Goal: Transaction & Acquisition: Book appointment/travel/reservation

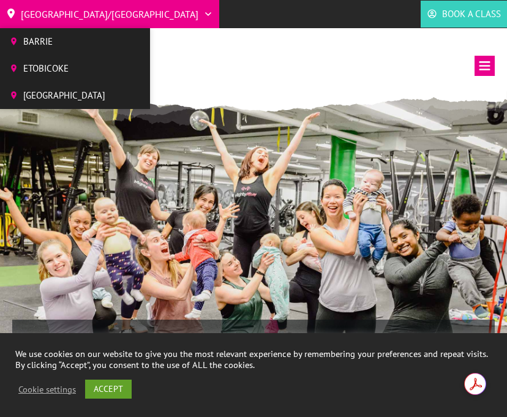
click at [55, 90] on span "[GEOGRAPHIC_DATA]" at bounding box center [64, 95] width 82 height 18
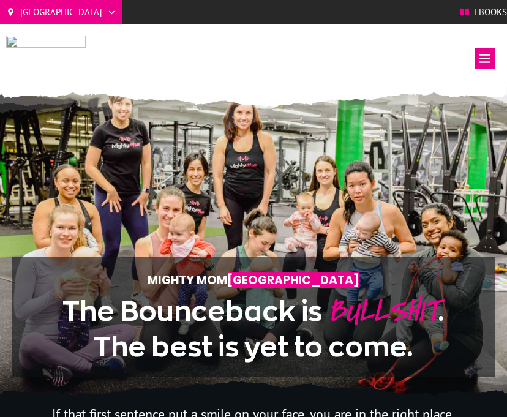
click at [31, 44] on img at bounding box center [46, 59] width 80 height 50
click at [482, 66] on icon at bounding box center [485, 58] width 20 height 20
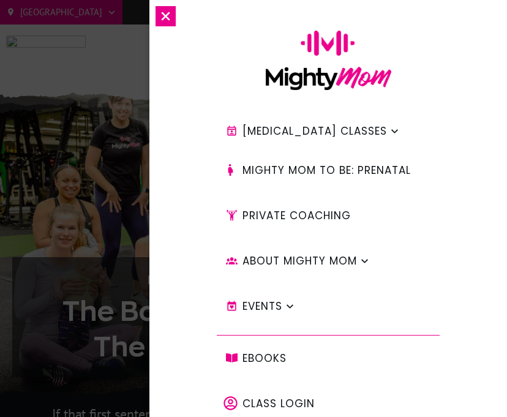
click at [298, 131] on span "[MEDICAL_DATA] Classes" at bounding box center [315, 131] width 145 height 21
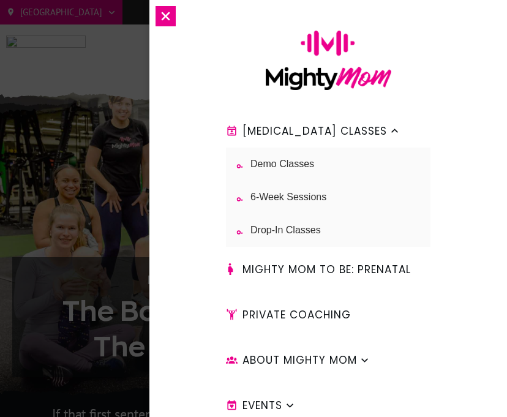
click at [270, 196] on span "6-Week Sessions" at bounding box center [289, 197] width 76 height 15
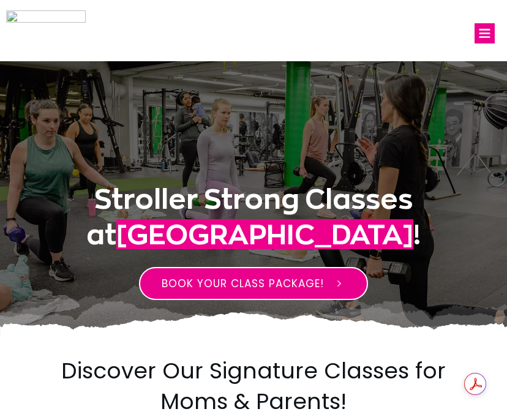
click at [230, 284] on span "BOOK YOUR CLASS PACKAGE!" at bounding box center [243, 283] width 162 height 15
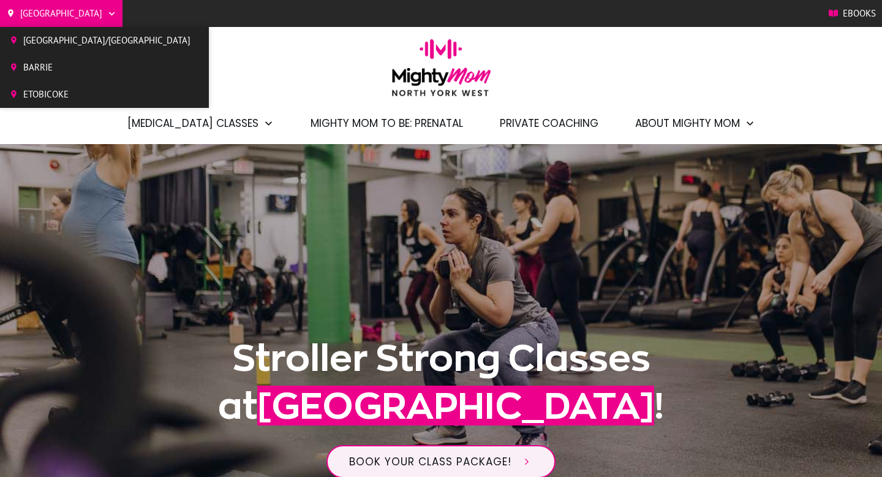
click at [49, 69] on span "Barrie" at bounding box center [106, 67] width 167 height 18
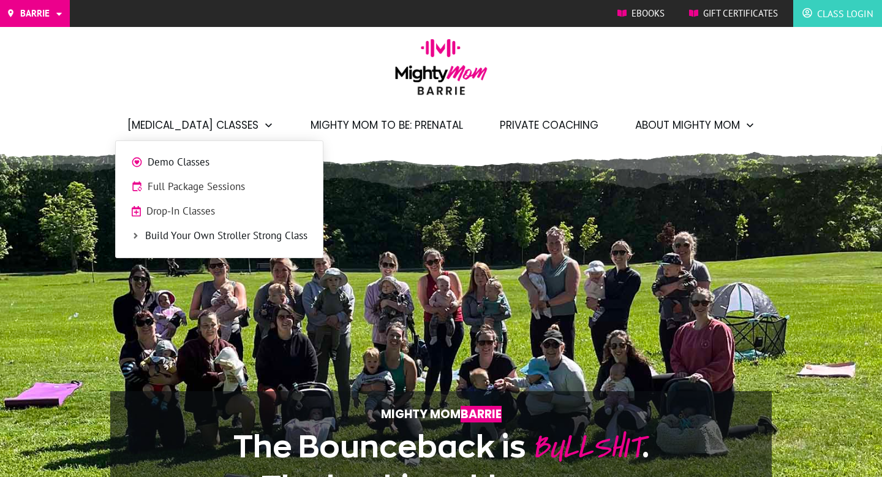
click at [194, 191] on span "Full Package Sessions" at bounding box center [228, 187] width 160 height 16
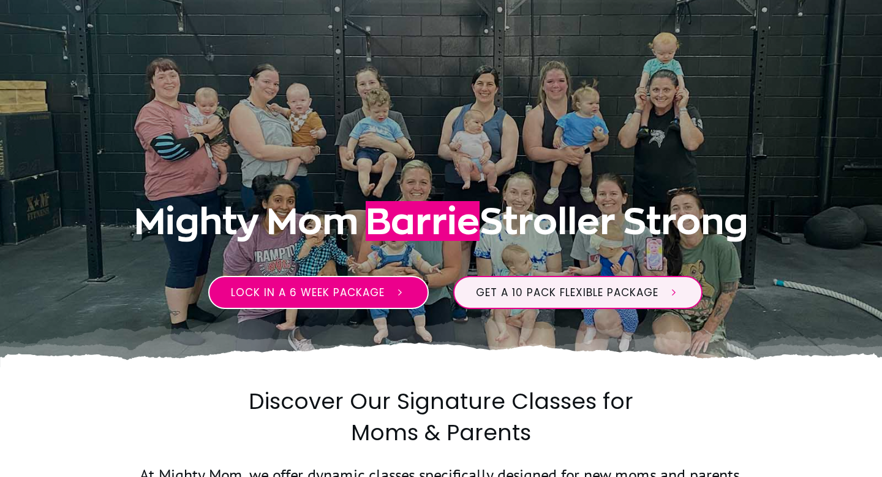
scroll to position [138, 0]
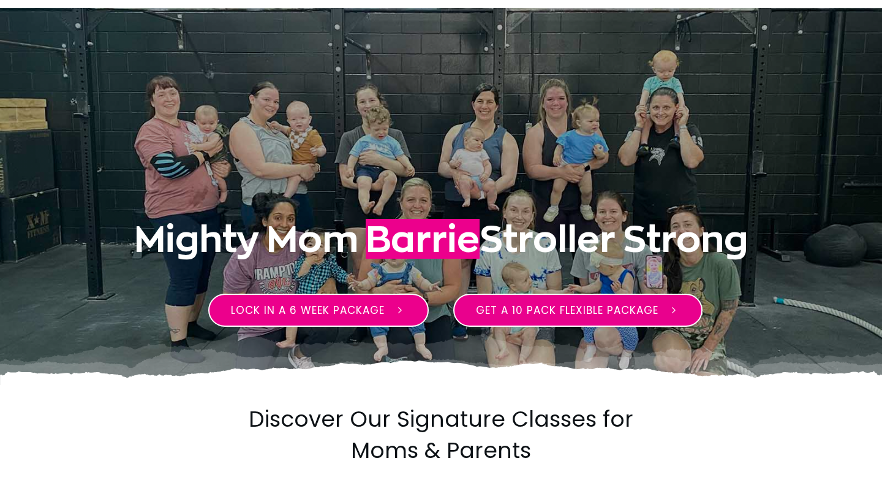
click at [510, 312] on span "Get a 10 pack flexible package" at bounding box center [567, 310] width 183 height 15
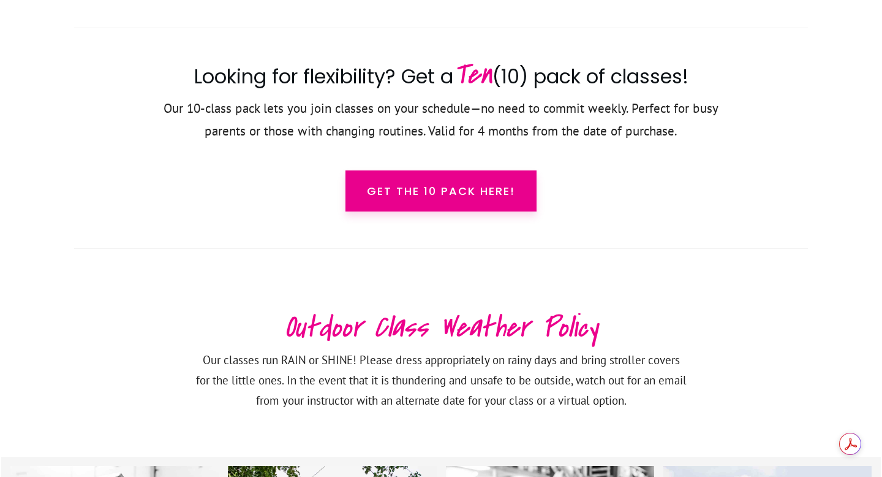
scroll to position [2085, 0]
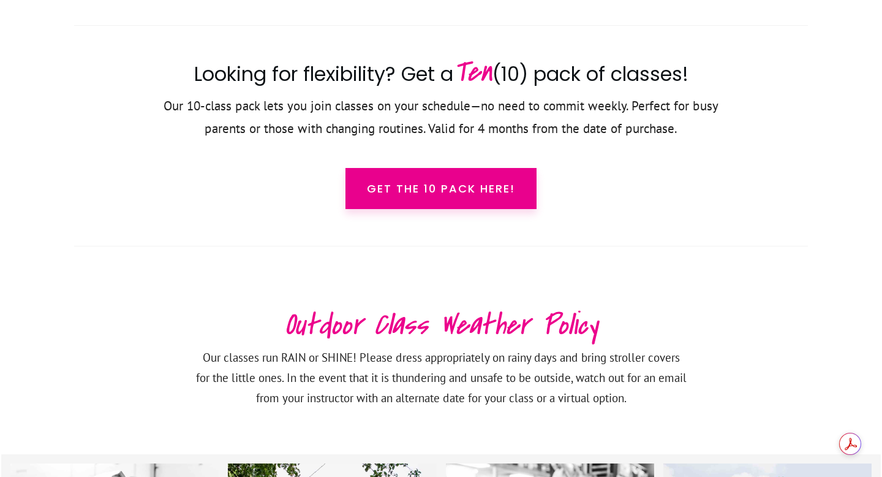
click at [455, 199] on link "Get the 10 pack here!" at bounding box center [441, 188] width 191 height 41
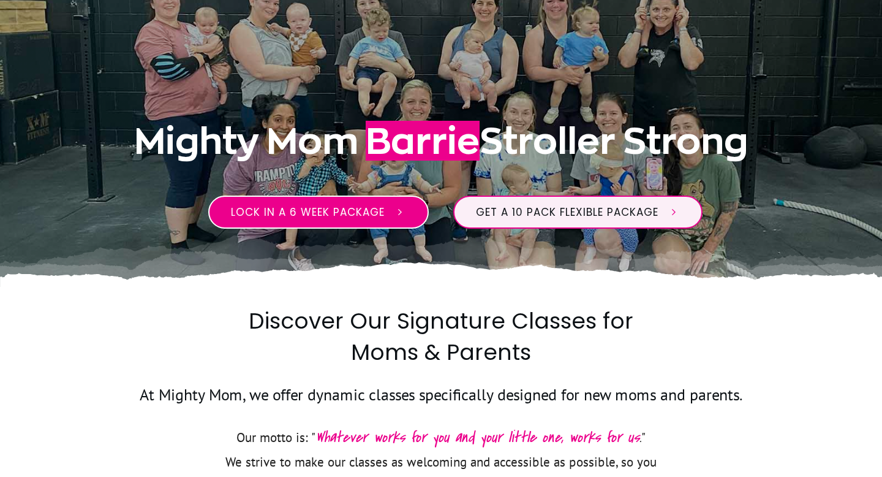
scroll to position [241, 0]
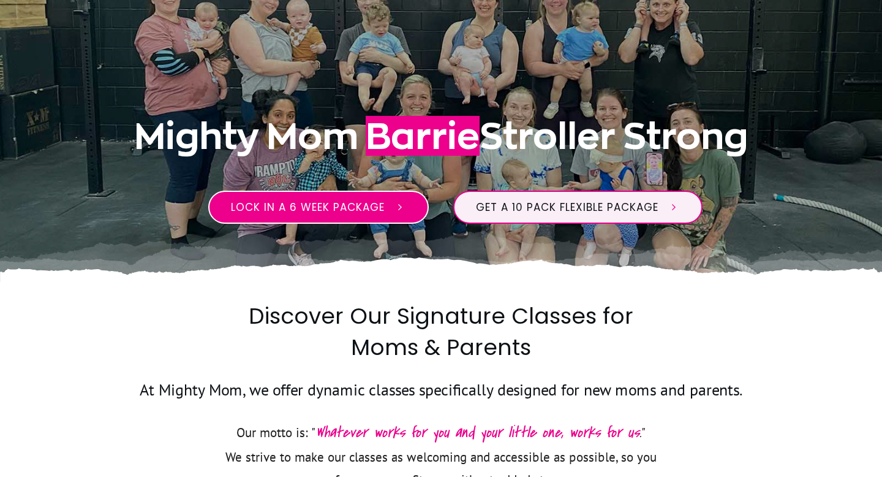
click at [314, 203] on span "Lock in a 6 week package" at bounding box center [308, 207] width 154 height 15
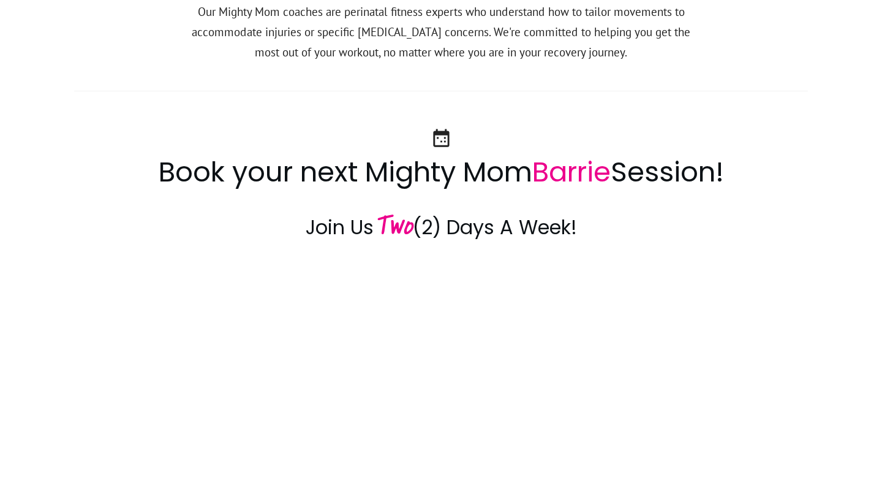
scroll to position [1243, 0]
click at [474, 229] on h3 "Join Us Two (2) Days A Week!" at bounding box center [441, 226] width 734 height 31
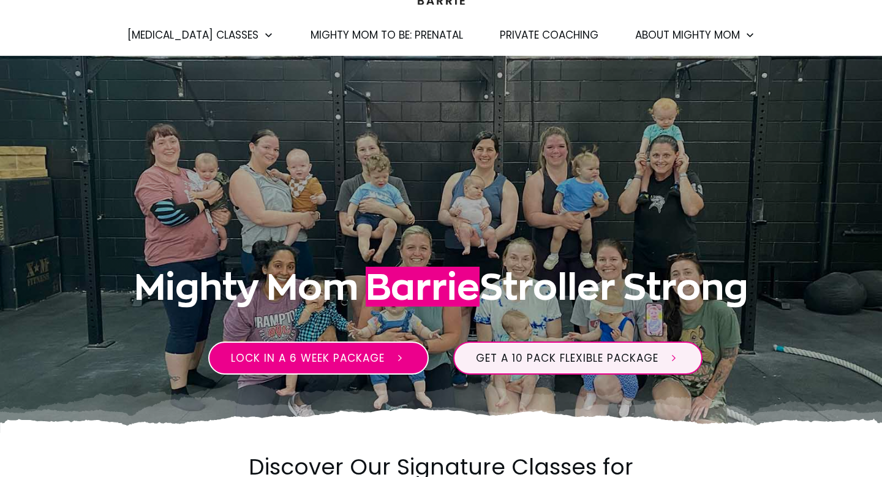
scroll to position [0, 0]
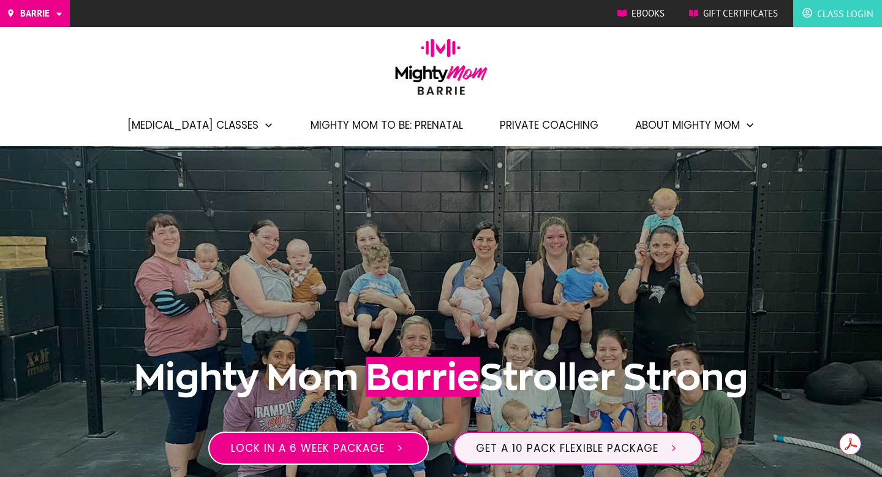
click at [333, 447] on span "Lock in a 6 week package" at bounding box center [308, 448] width 154 height 15
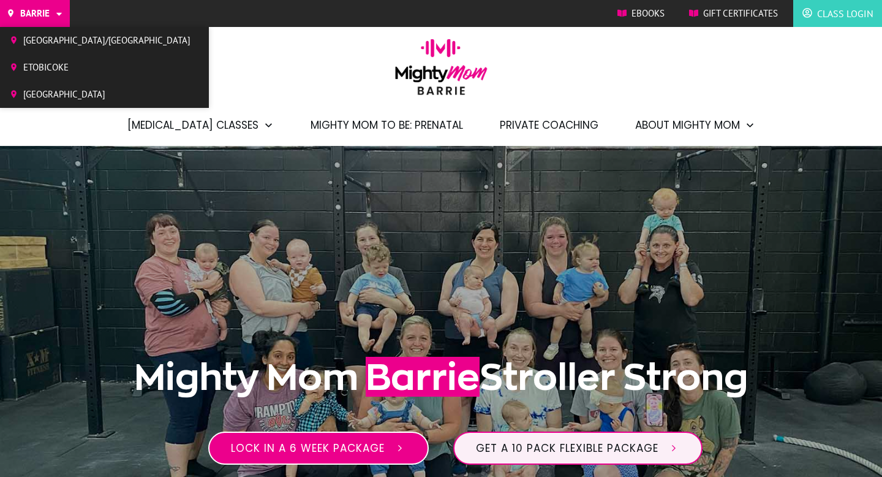
click at [53, 67] on span "Etobicoke" at bounding box center [106, 67] width 167 height 18
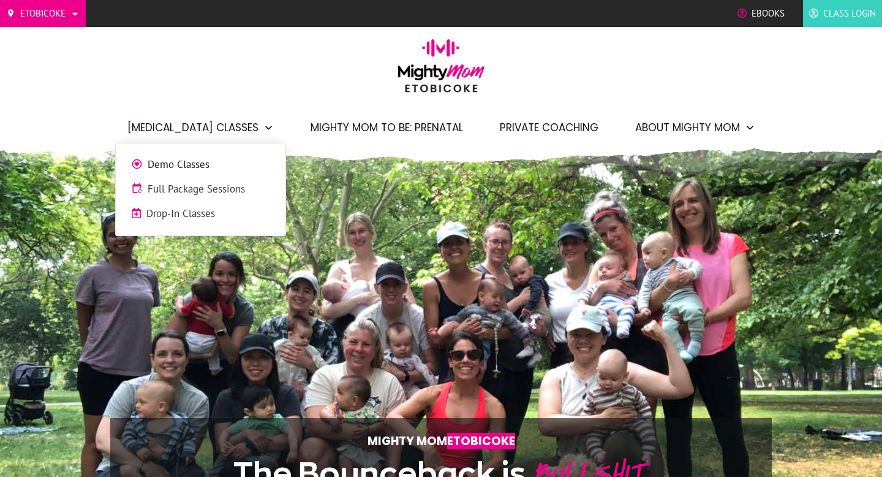
click at [202, 189] on span "Full Package Sessions" at bounding box center [209, 189] width 123 height 16
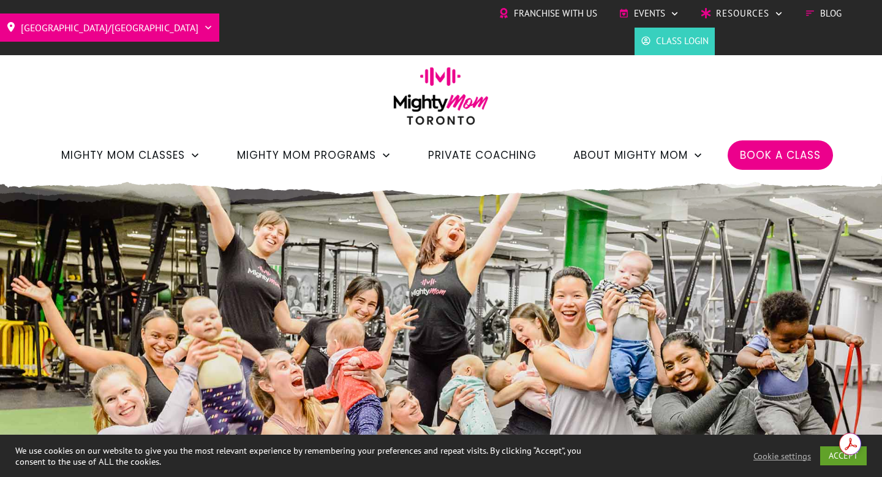
scroll to position [0, -6126]
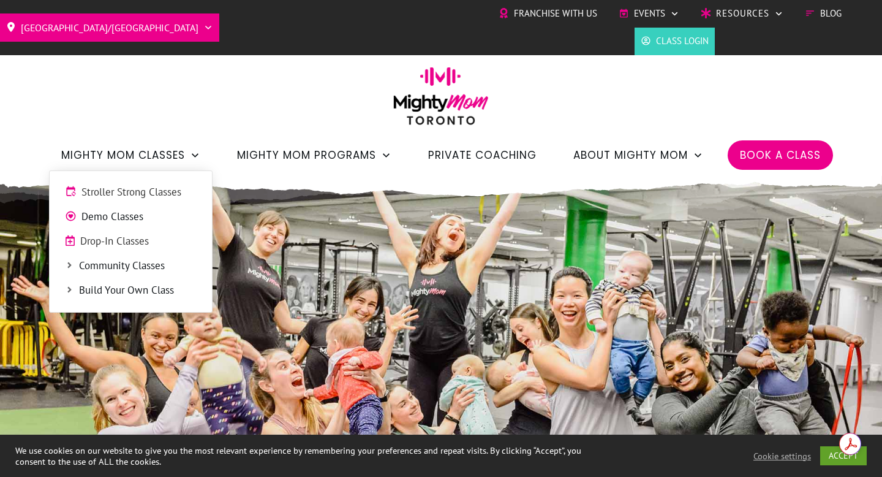
click at [133, 191] on span "Stroller Strong Classes" at bounding box center [138, 192] width 115 height 16
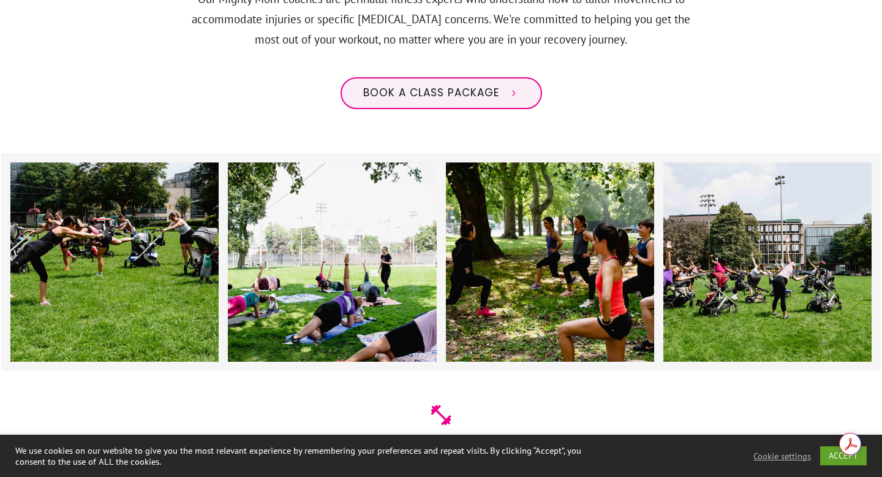
scroll to position [1147, 0]
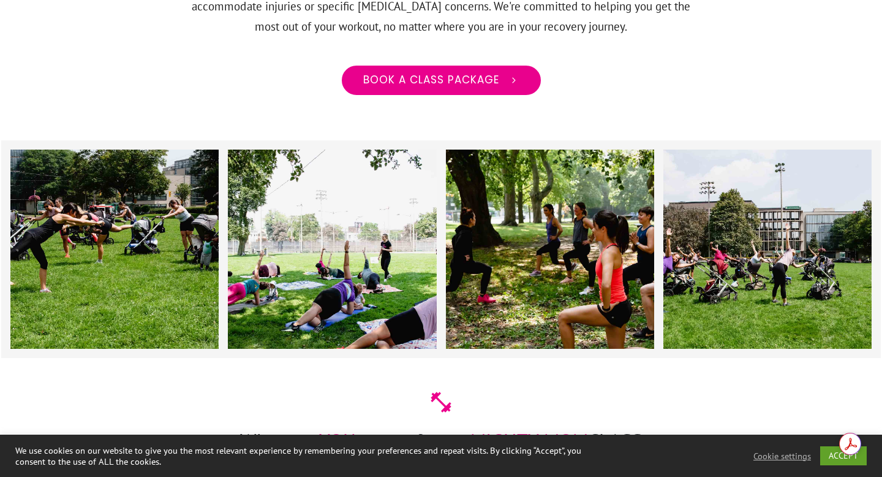
click at [442, 74] on span "Book a class package" at bounding box center [431, 80] width 136 height 13
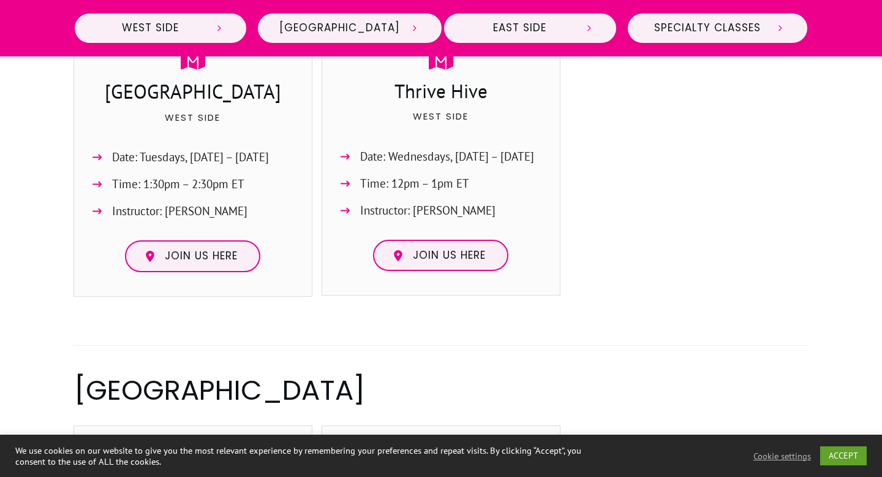
scroll to position [561, 0]
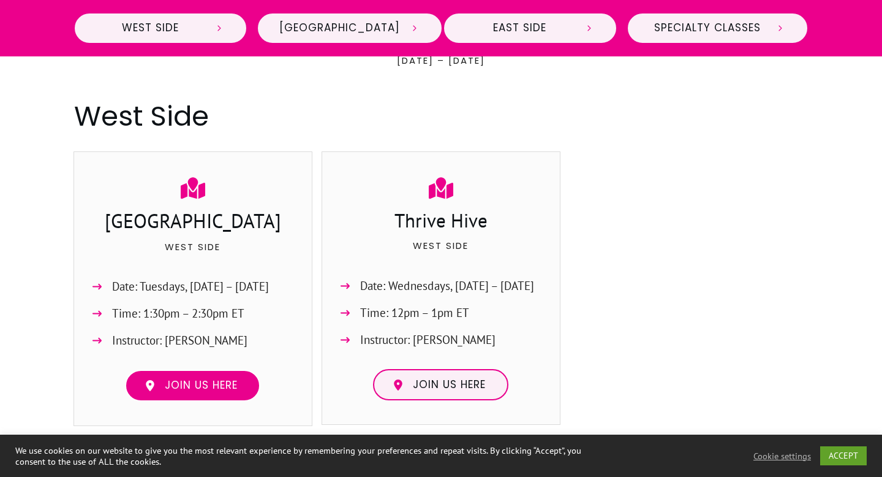
click at [193, 381] on span "Join us here" at bounding box center [201, 385] width 73 height 13
click at [570, 304] on div at bounding box center [689, 293] width 239 height 284
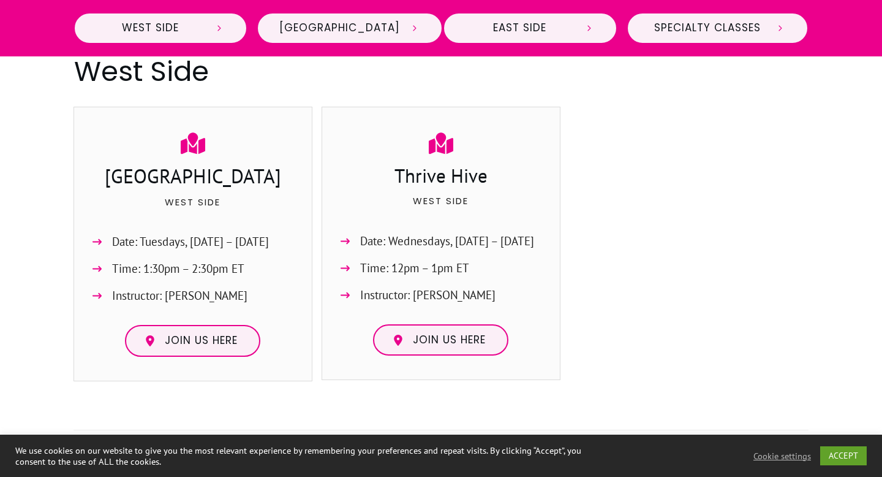
scroll to position [608, 0]
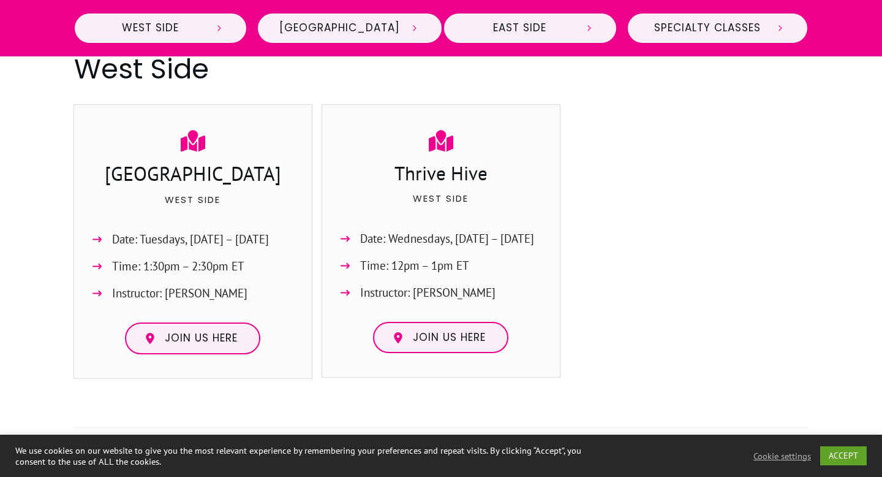
click at [643, 233] on div at bounding box center [689, 246] width 239 height 284
